Goal: Communication & Community: Answer question/provide support

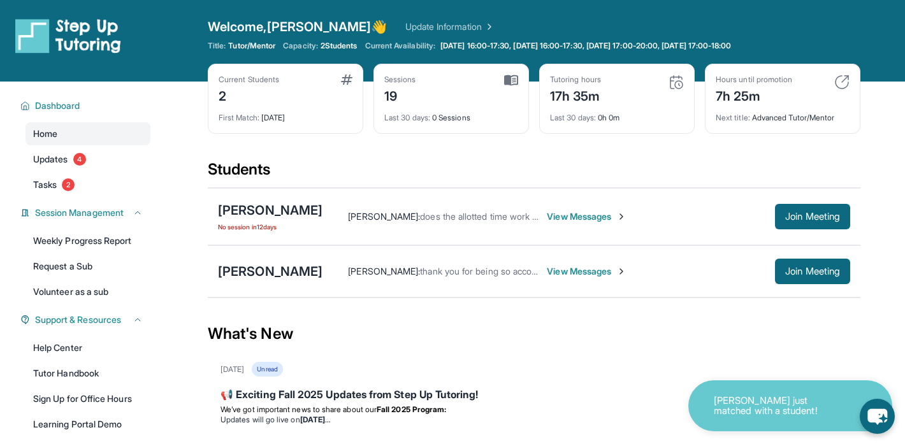
click at [587, 218] on span "View Messages" at bounding box center [587, 216] width 80 height 13
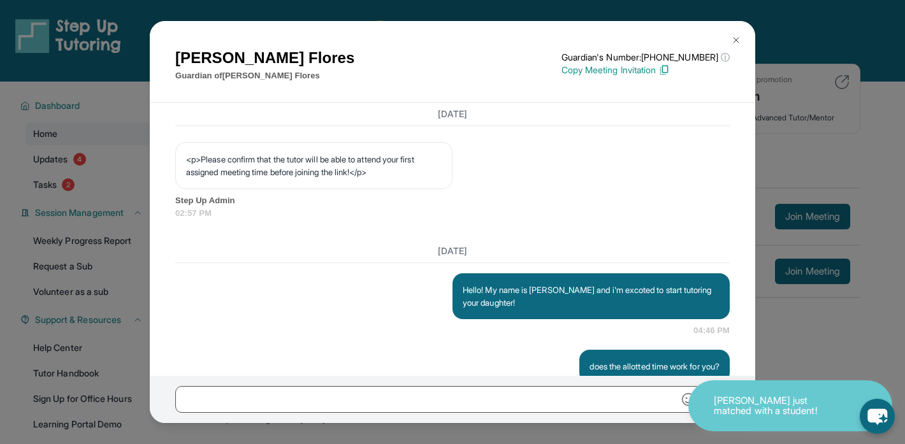
scroll to position [883, 0]
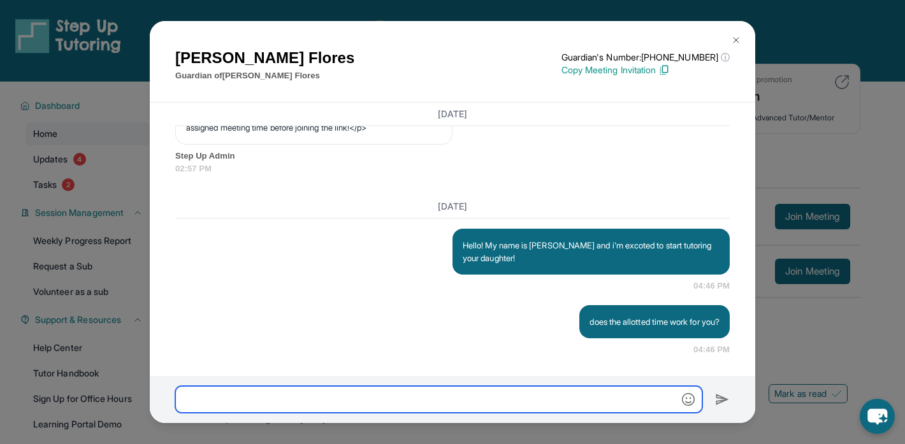
click at [439, 398] on input "text" at bounding box center [438, 399] width 527 height 27
type input "**********"
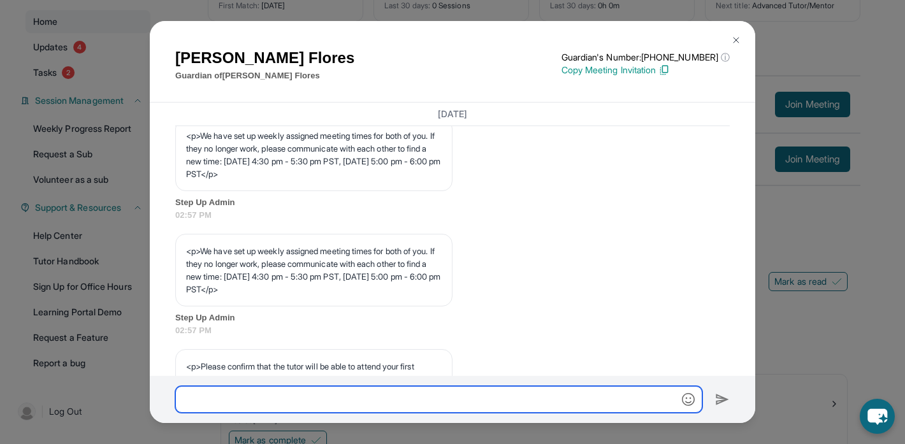
scroll to position [600, 0]
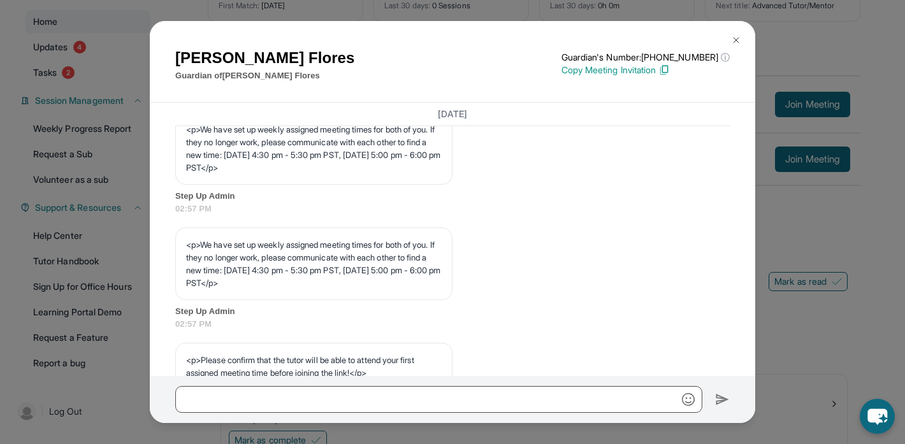
click at [735, 31] on button at bounding box center [735, 39] width 25 height 25
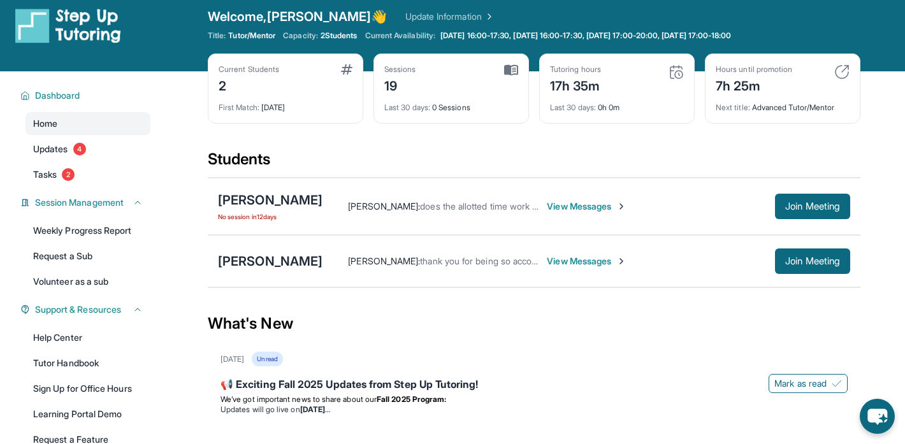
scroll to position [4, 0]
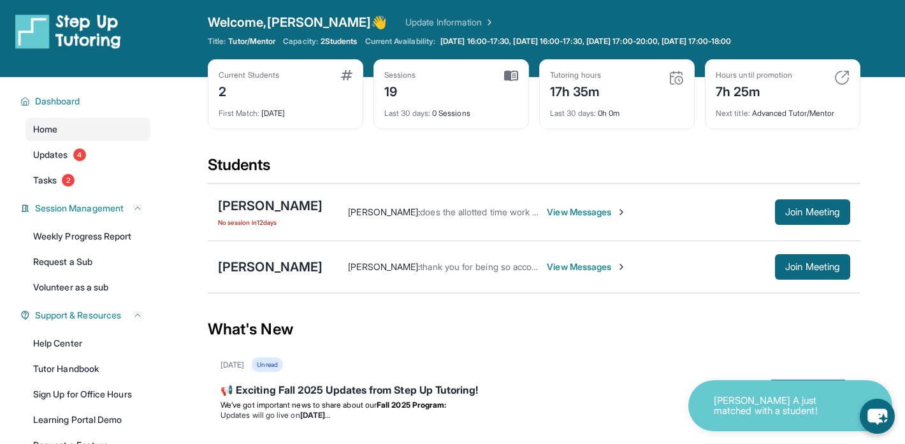
click at [597, 267] on span "View Messages" at bounding box center [587, 267] width 80 height 13
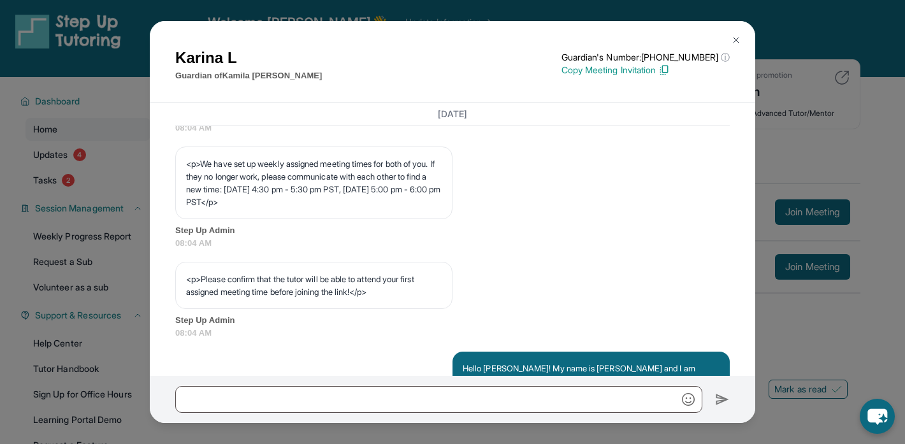
scroll to position [682, 0]
click at [736, 37] on img at bounding box center [736, 40] width 10 height 10
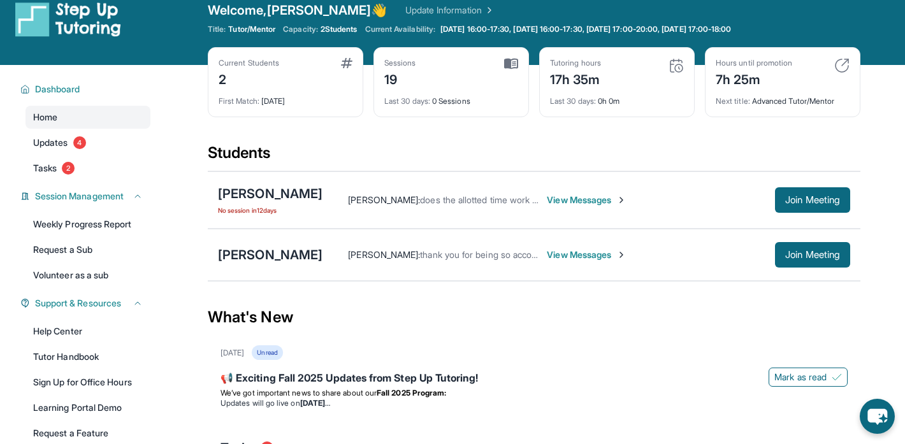
scroll to position [0, 0]
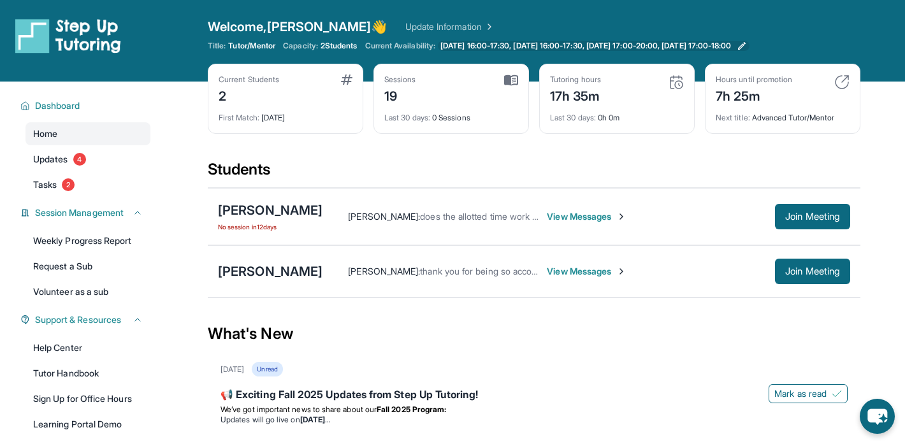
click at [748, 45] on link "[DATE] 16:00-17:30, [DATE] 16:00-17:30, [DATE] 17:00-20:00, [DATE] 17:00-18:00" at bounding box center [593, 46] width 311 height 10
click at [348, 44] on span "2 Students" at bounding box center [338, 46] width 37 height 10
click at [327, 47] on span "2 Students" at bounding box center [338, 46] width 37 height 10
click at [331, 47] on span "2 Students" at bounding box center [338, 46] width 37 height 10
click at [482, 26] on img at bounding box center [488, 26] width 13 height 13
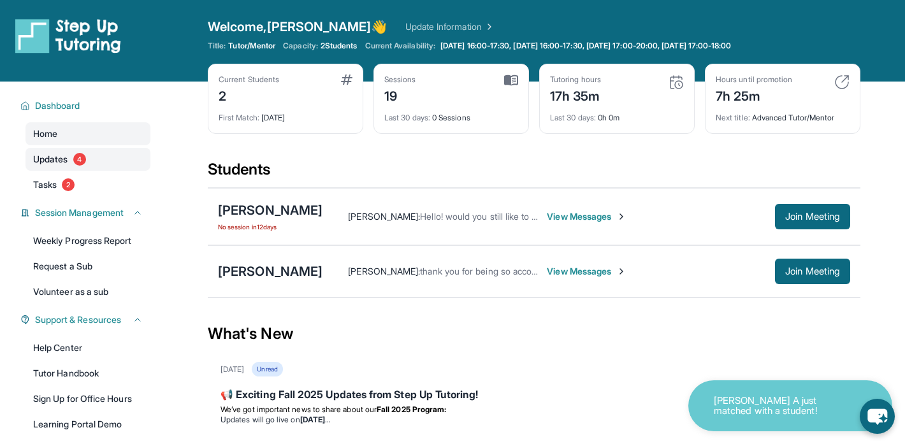
click at [70, 164] on link "Updates 4" at bounding box center [87, 159] width 125 height 23
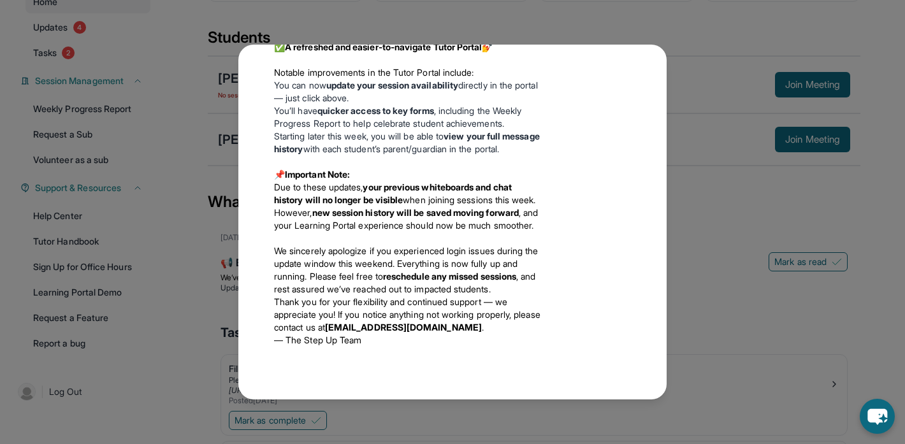
scroll to position [143, 0]
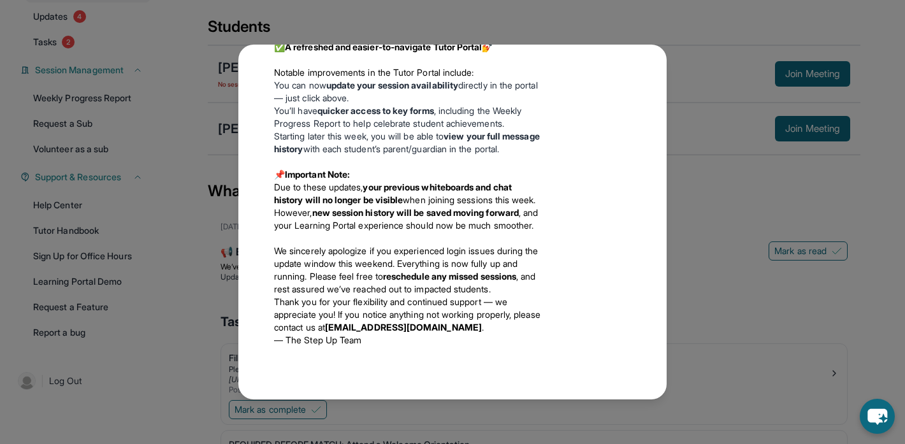
click at [705, 65] on div "Updates August 27th 📢 Exciting Fall 2025 Updates from Step Up Tutoring! We’ve g…" at bounding box center [452, 222] width 905 height 444
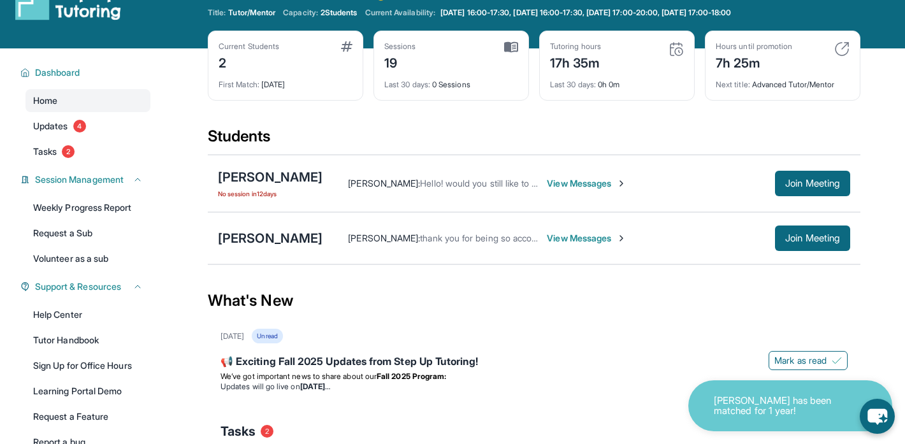
scroll to position [27, 0]
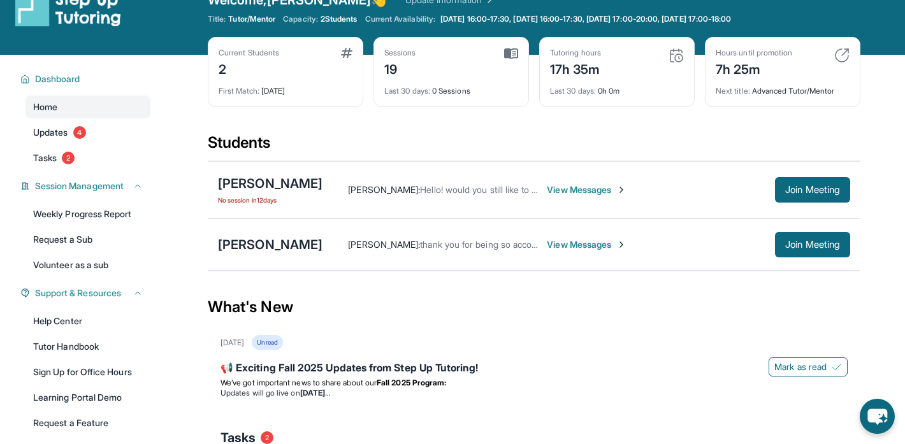
click at [272, 202] on span "No session in 12 days" at bounding box center [270, 200] width 104 height 10
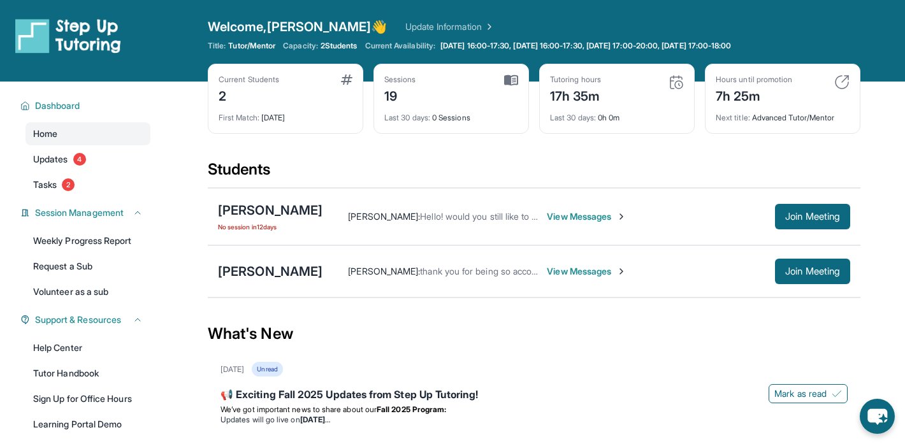
click at [346, 82] on img at bounding box center [346, 80] width 11 height 10
click at [57, 184] on span "Tasks" at bounding box center [45, 184] width 24 height 13
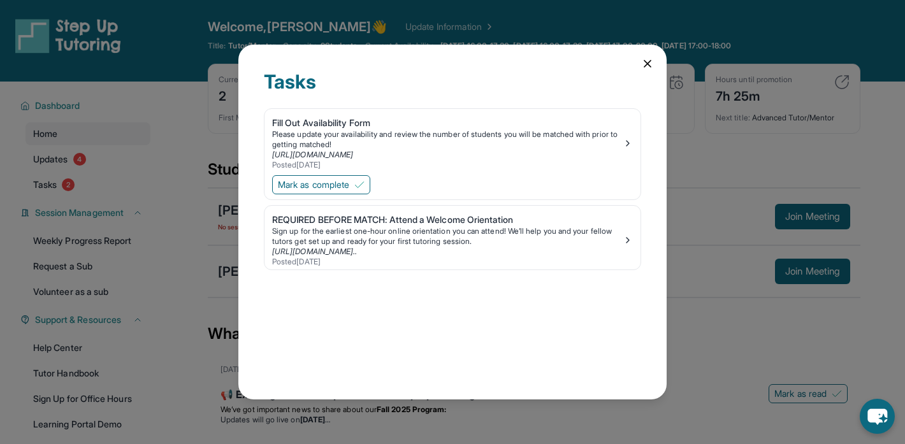
click at [650, 61] on icon at bounding box center [647, 64] width 6 height 6
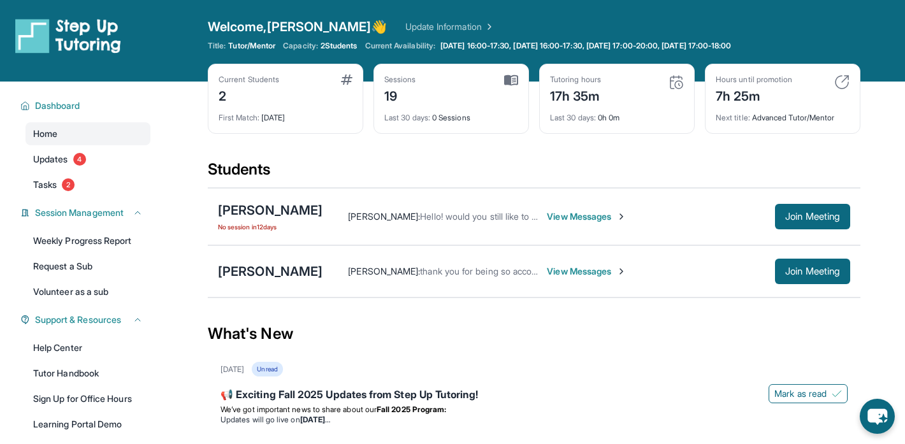
click at [603, 218] on span "View Messages" at bounding box center [587, 216] width 80 height 13
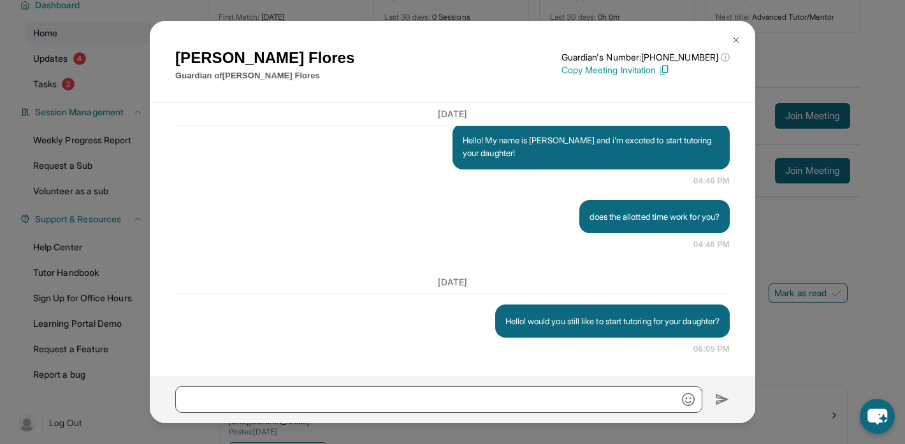
scroll to position [147, 0]
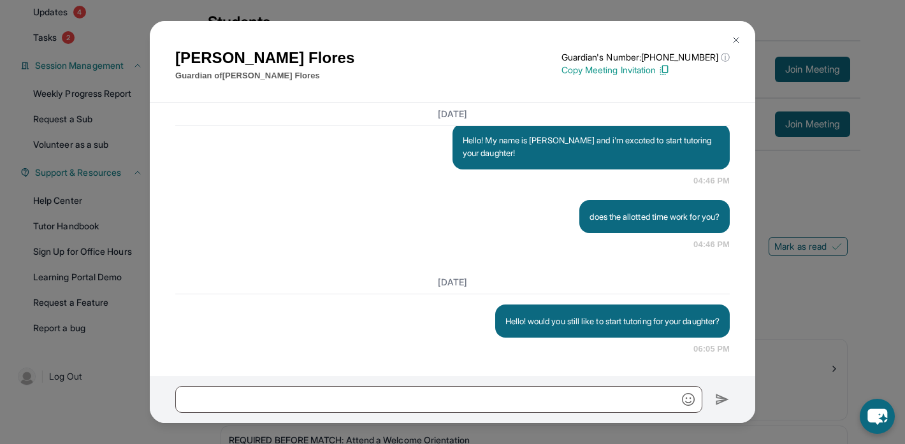
click at [738, 37] on img at bounding box center [736, 40] width 10 height 10
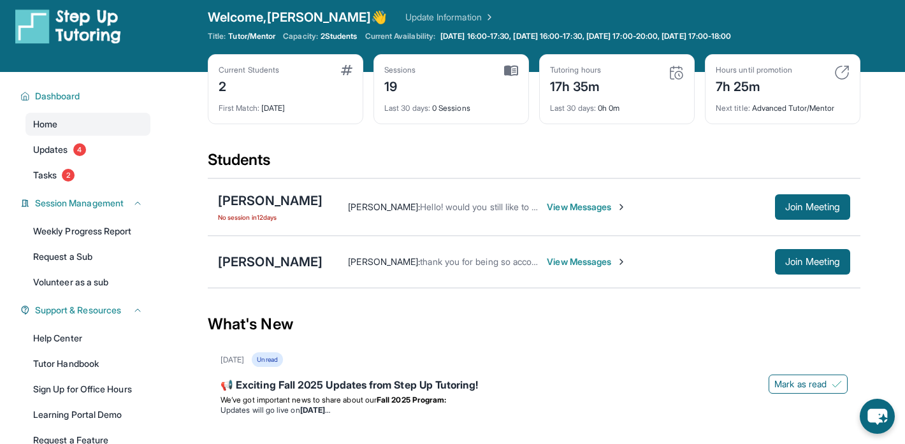
scroll to position [0, 0]
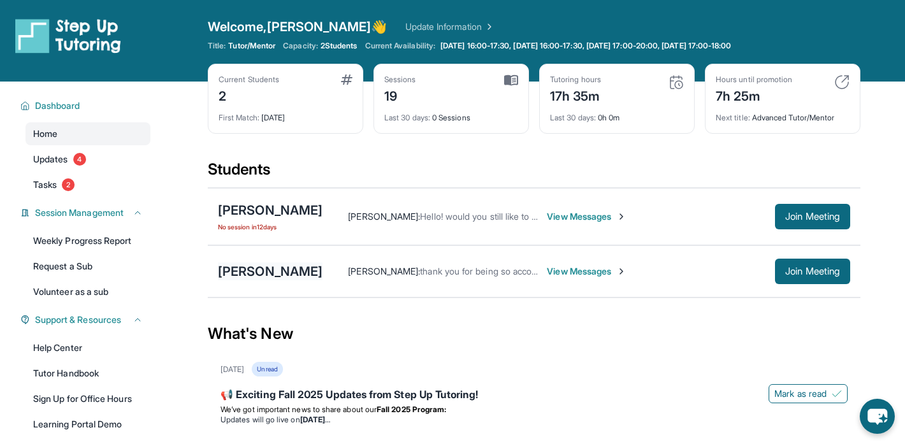
click at [304, 273] on div "[PERSON_NAME]" at bounding box center [270, 271] width 104 height 18
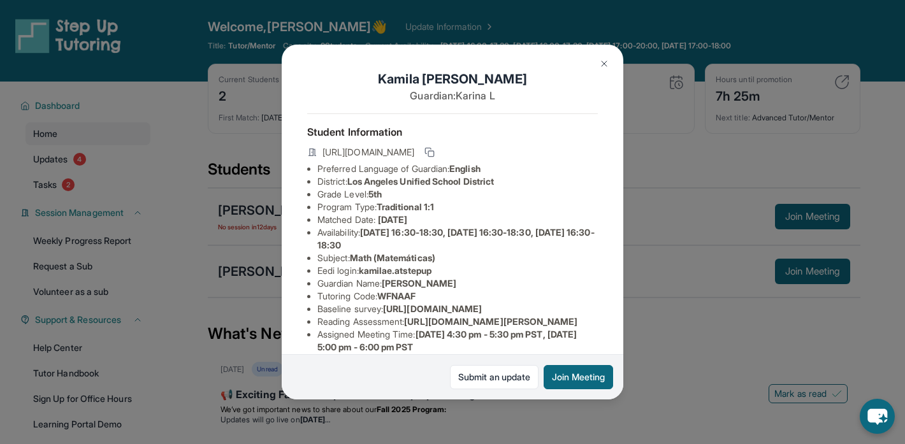
click at [606, 62] on img at bounding box center [604, 64] width 10 height 10
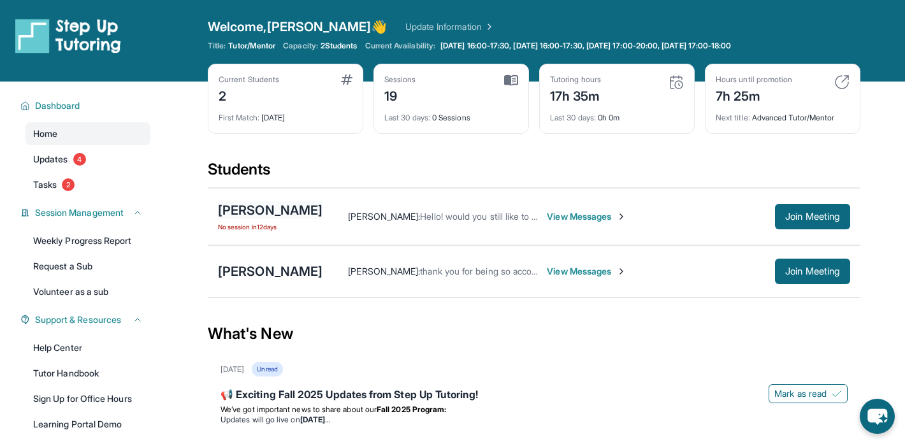
click at [296, 210] on div "[PERSON_NAME]" at bounding box center [270, 210] width 104 height 18
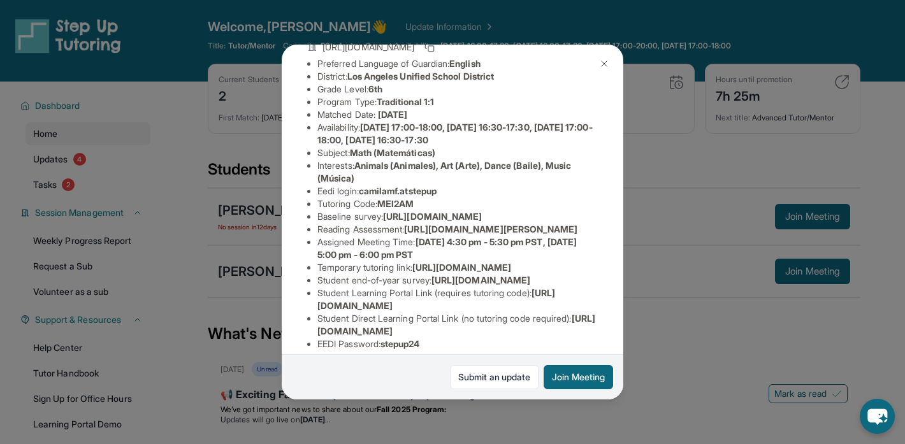
scroll to position [257, 0]
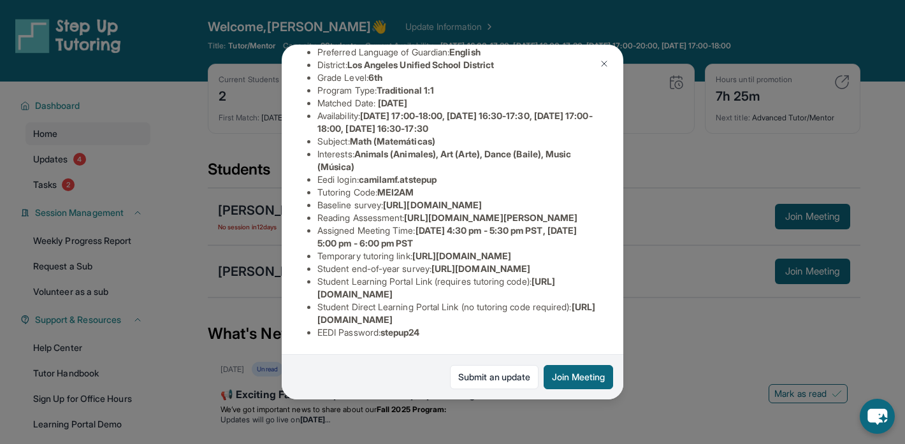
click at [601, 62] on img at bounding box center [604, 64] width 10 height 10
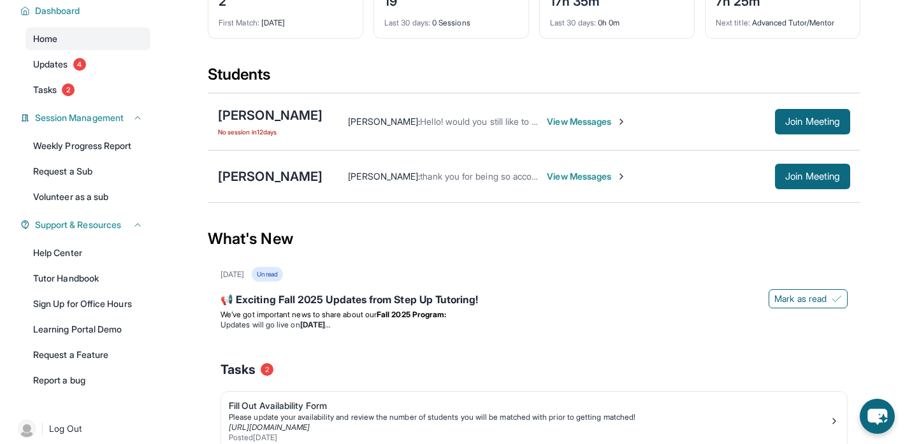
scroll to position [0, 0]
